Goal: Register for event/course

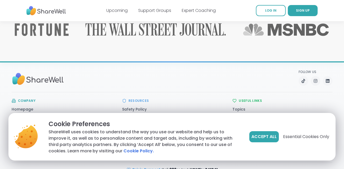
scroll to position [894, 0]
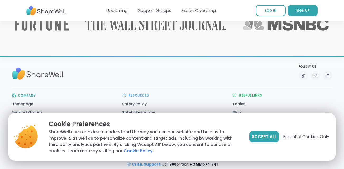
click at [164, 12] on link "Support Groups" at bounding box center [154, 10] width 33 height 6
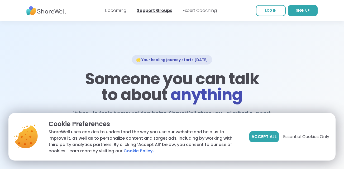
click at [159, 11] on link "Support Groups" at bounding box center [154, 10] width 35 height 6
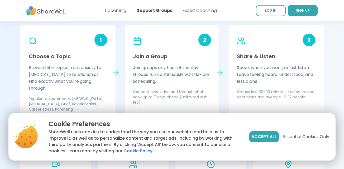
scroll to position [485, 0]
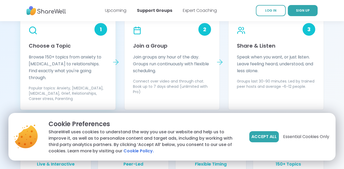
click at [31, 31] on icon at bounding box center [32, 30] width 9 height 9
click at [102, 28] on div "1" at bounding box center [100, 29] width 13 height 13
click at [47, 69] on p "Browse 150+ topics from anxiety to ADHD to relationships. Find exactly what you…" at bounding box center [68, 67] width 78 height 27
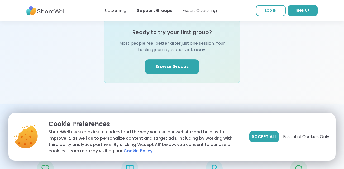
scroll to position [668, 0]
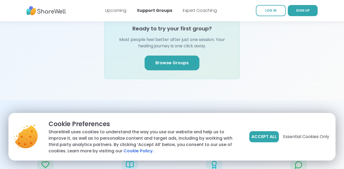
click at [181, 55] on link "Browse Groups" at bounding box center [172, 62] width 55 height 15
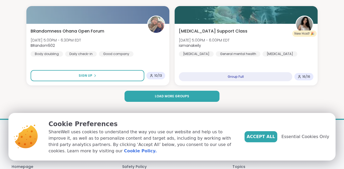
scroll to position [1600, 0]
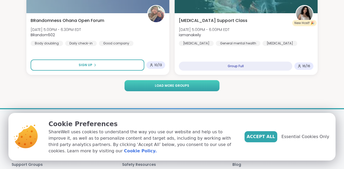
click at [164, 87] on span "Load more groups" at bounding box center [172, 85] width 34 height 5
click at [173, 85] on span "Load more groups" at bounding box center [172, 85] width 34 height 5
